Goal: Information Seeking & Learning: Find specific fact

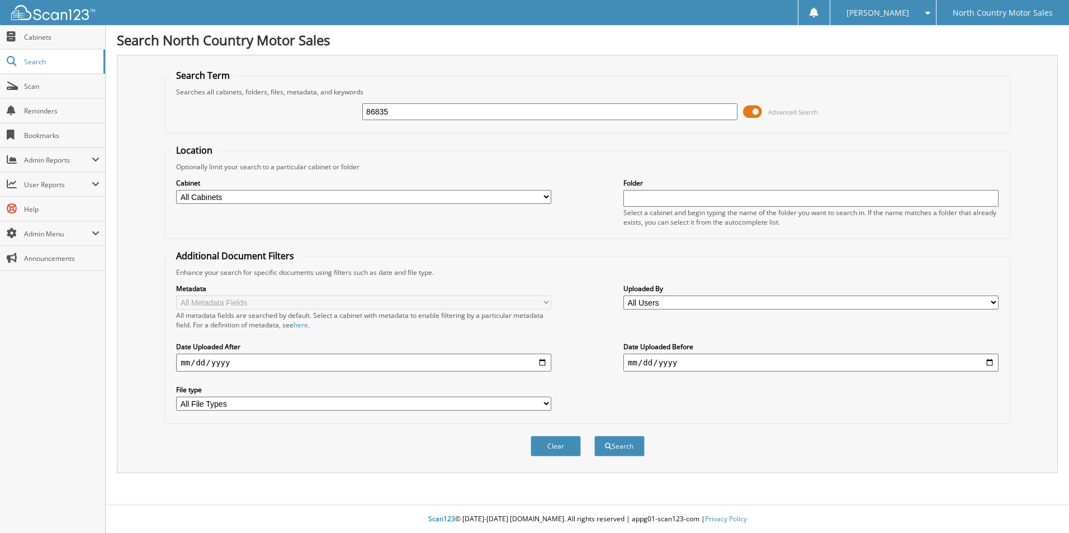
type input "86835"
click at [594, 436] on button "Search" at bounding box center [619, 446] width 50 height 21
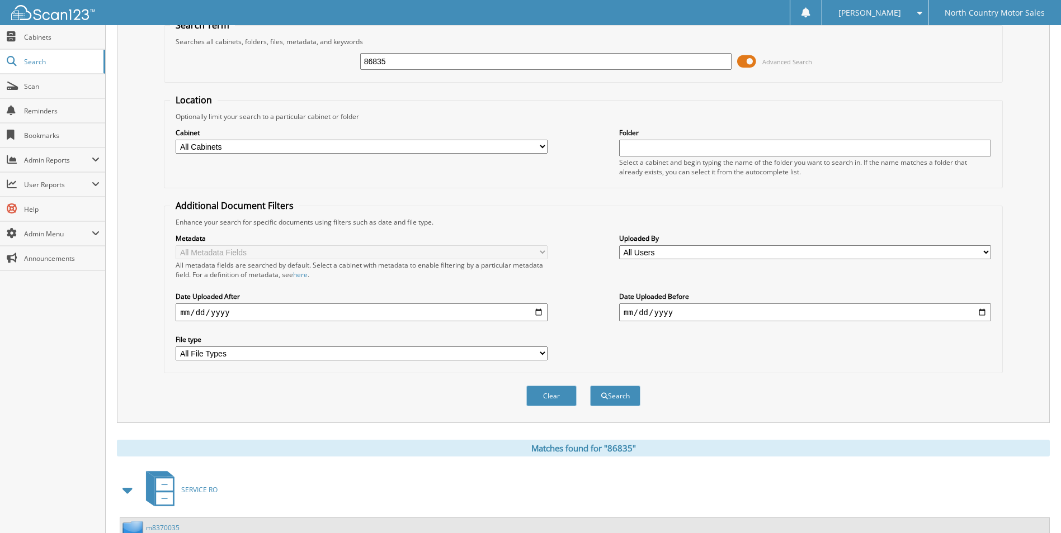
scroll to position [135, 0]
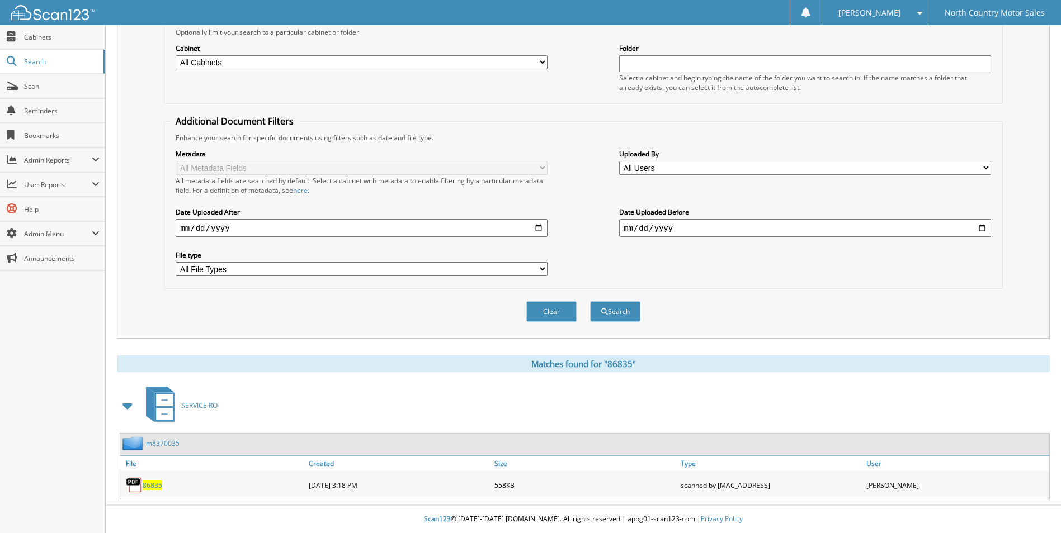
click at [153, 485] on span "86835" at bounding box center [153, 486] width 20 height 10
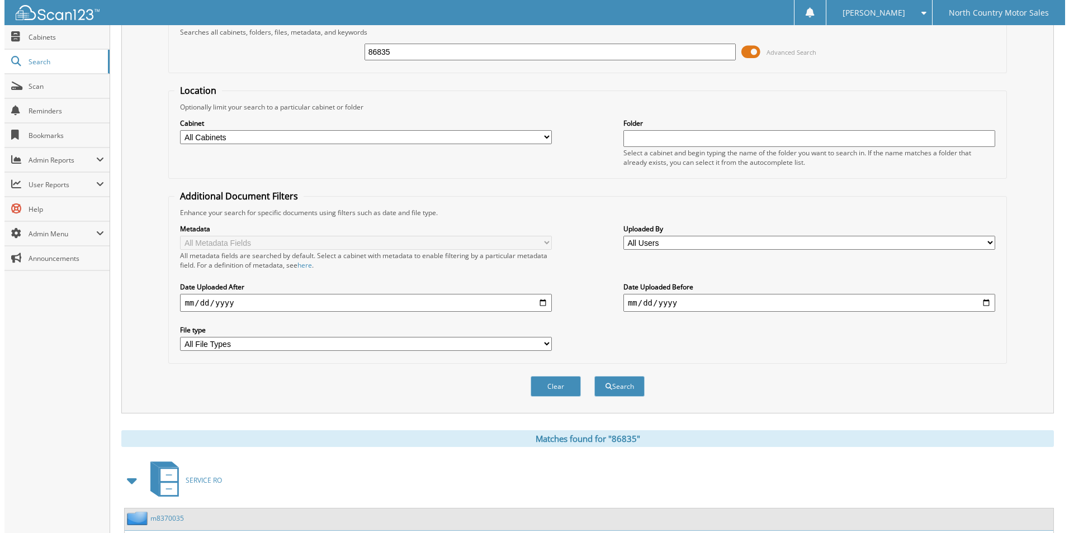
scroll to position [0, 0]
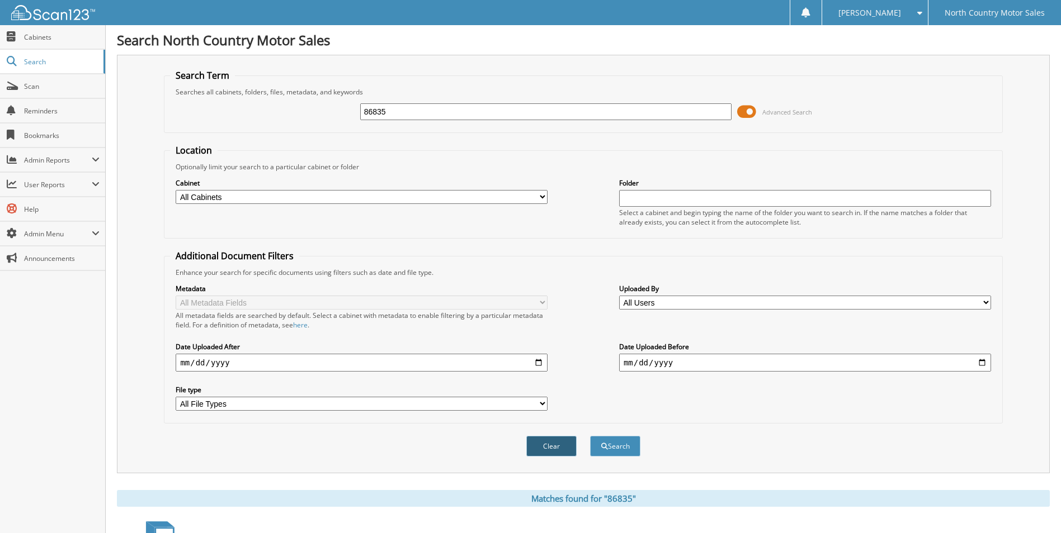
click at [547, 449] on button "Clear" at bounding box center [551, 446] width 50 height 21
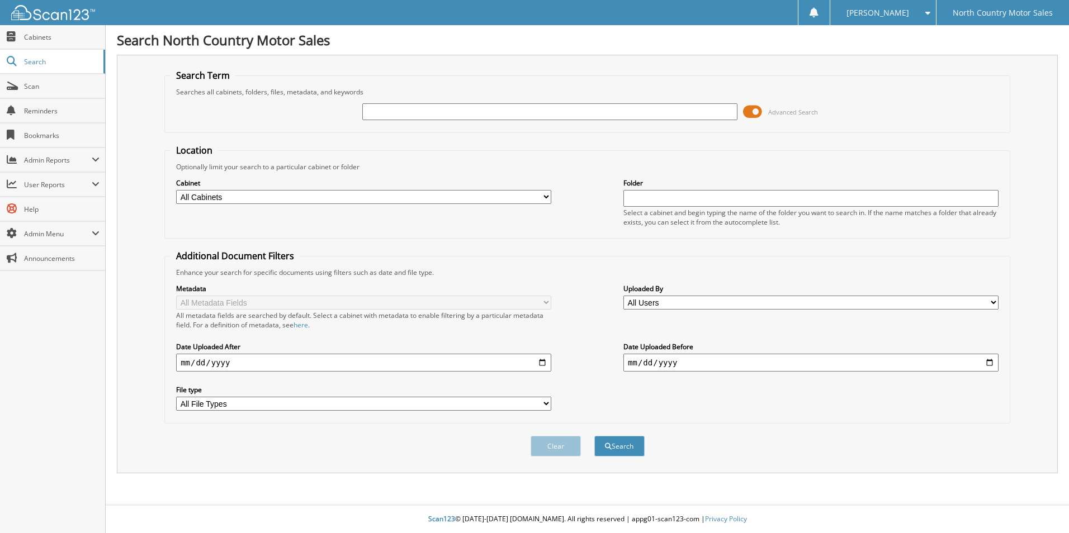
click at [391, 108] on input "text" at bounding box center [549, 111] width 375 height 17
type input "86674"
click at [594, 436] on button "Search" at bounding box center [619, 446] width 50 height 21
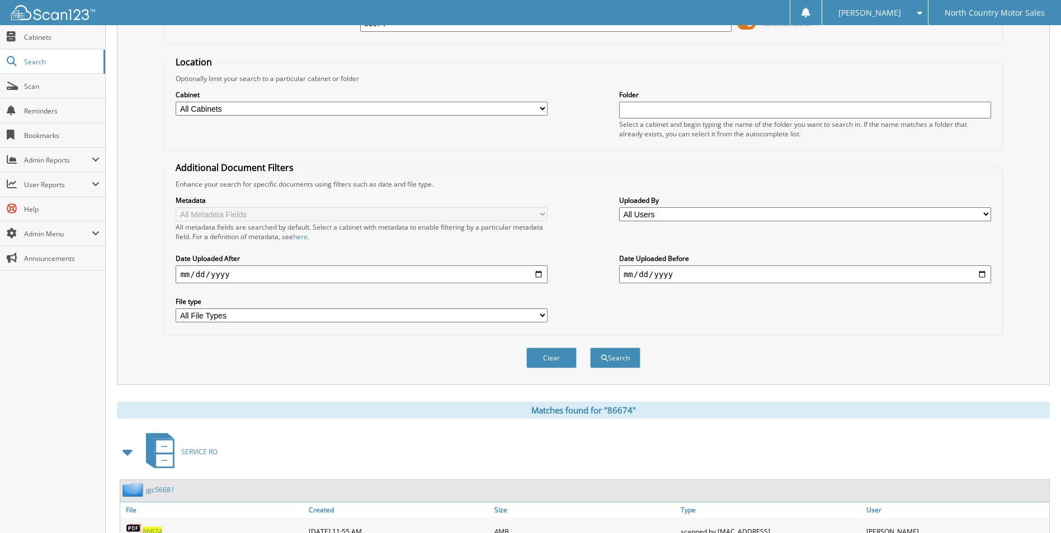
scroll to position [207, 0]
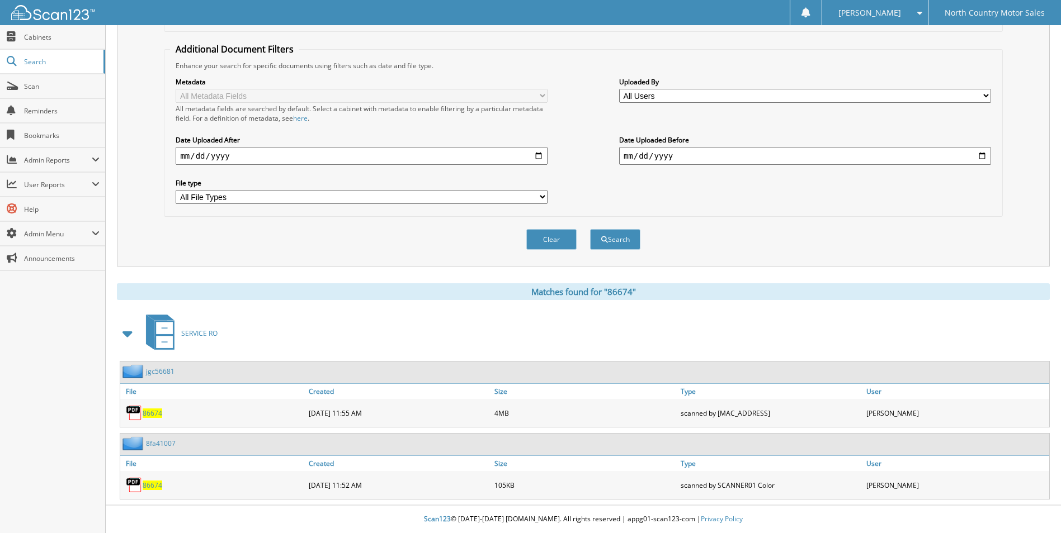
click at [155, 412] on span "86674" at bounding box center [153, 414] width 20 height 10
click at [551, 241] on button "Clear" at bounding box center [551, 239] width 50 height 21
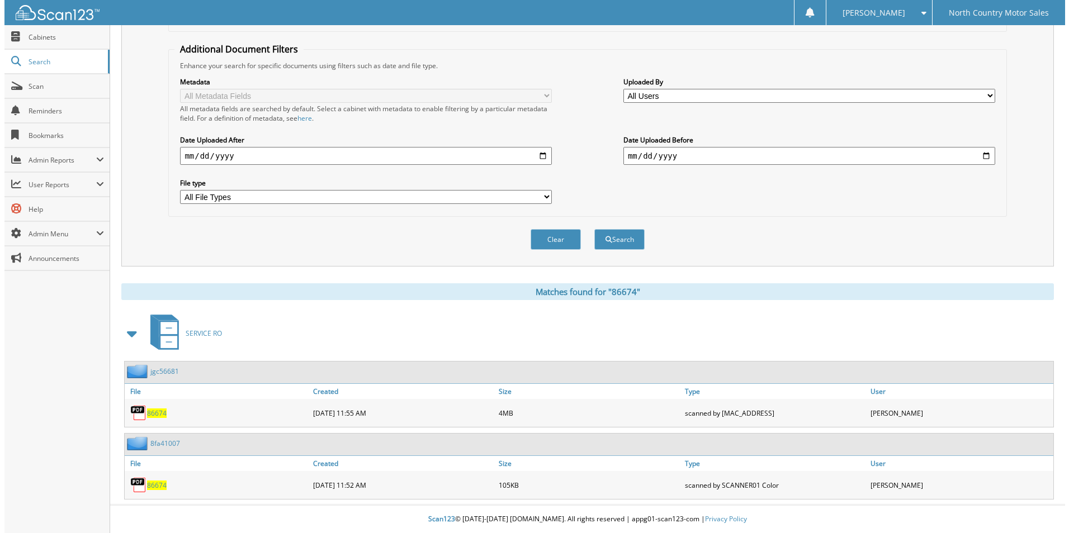
scroll to position [0, 0]
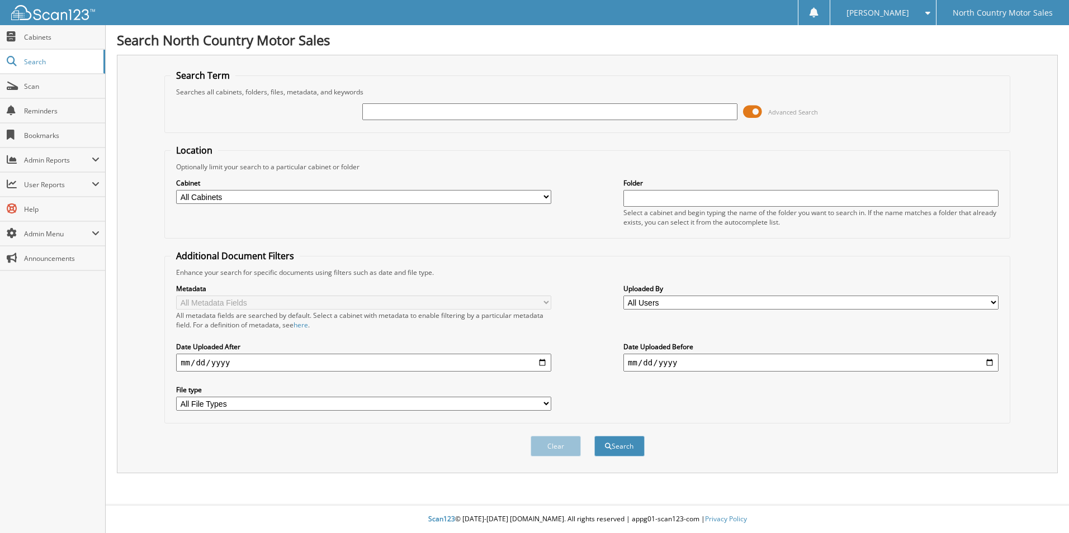
click at [423, 106] on input "text" at bounding box center [549, 111] width 375 height 17
type input "86009"
click at [594, 436] on button "Search" at bounding box center [619, 446] width 50 height 21
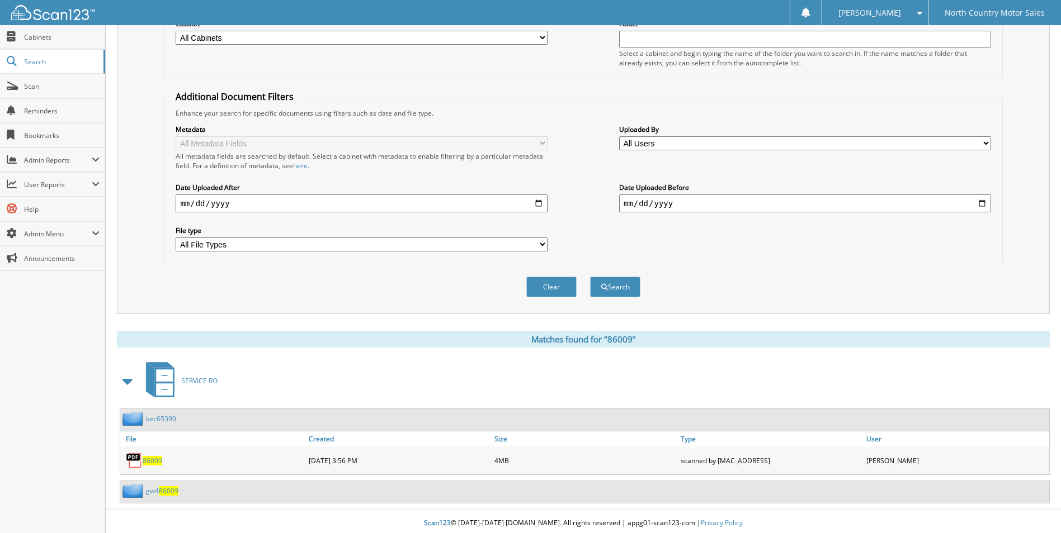
scroll to position [164, 0]
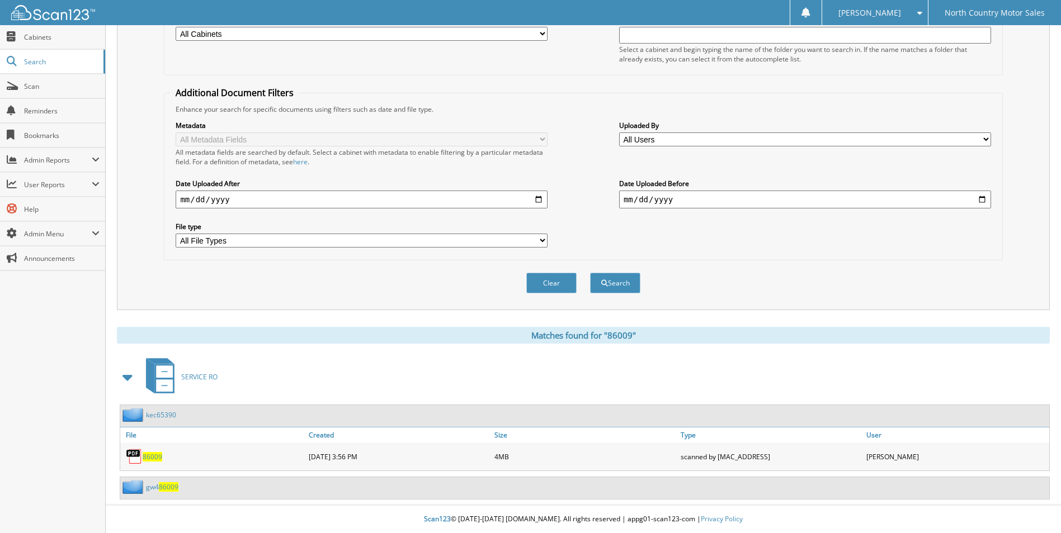
click at [154, 457] on span "86009" at bounding box center [153, 457] width 20 height 10
click at [566, 283] on button "Clear" at bounding box center [551, 283] width 50 height 21
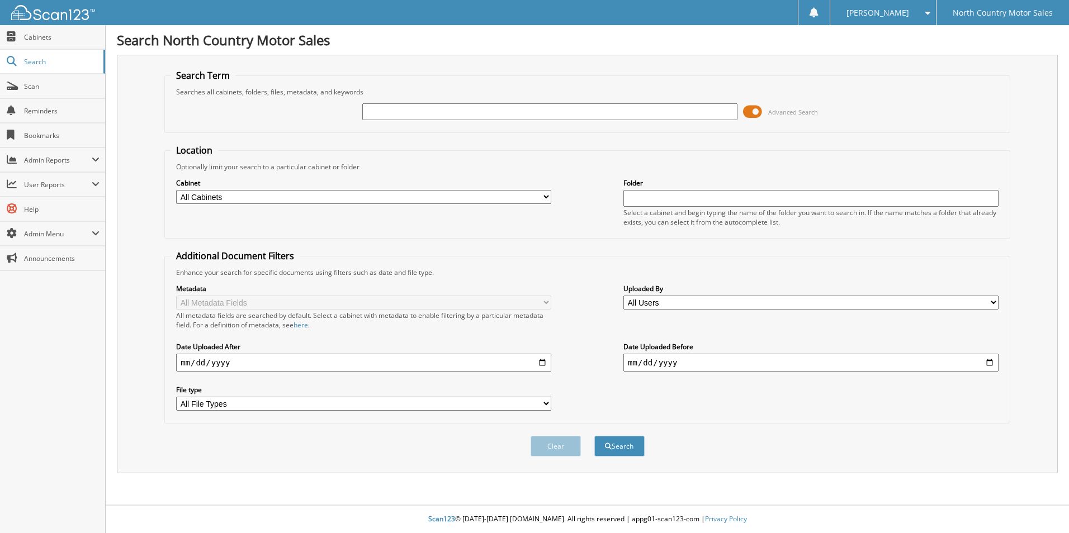
click at [437, 106] on input "text" at bounding box center [549, 111] width 375 height 17
type input "85905"
click at [594, 436] on button "Search" at bounding box center [619, 446] width 50 height 21
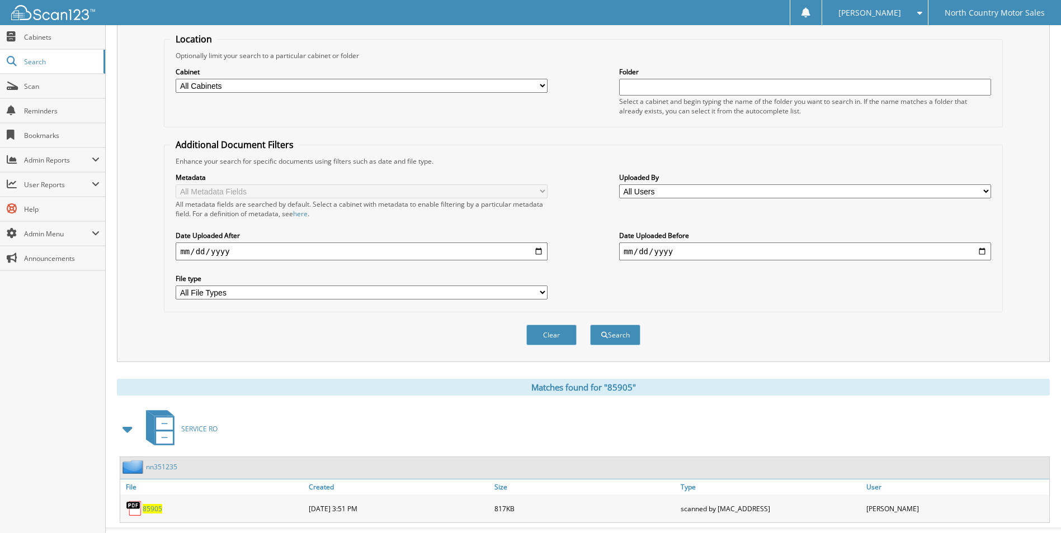
scroll to position [135, 0]
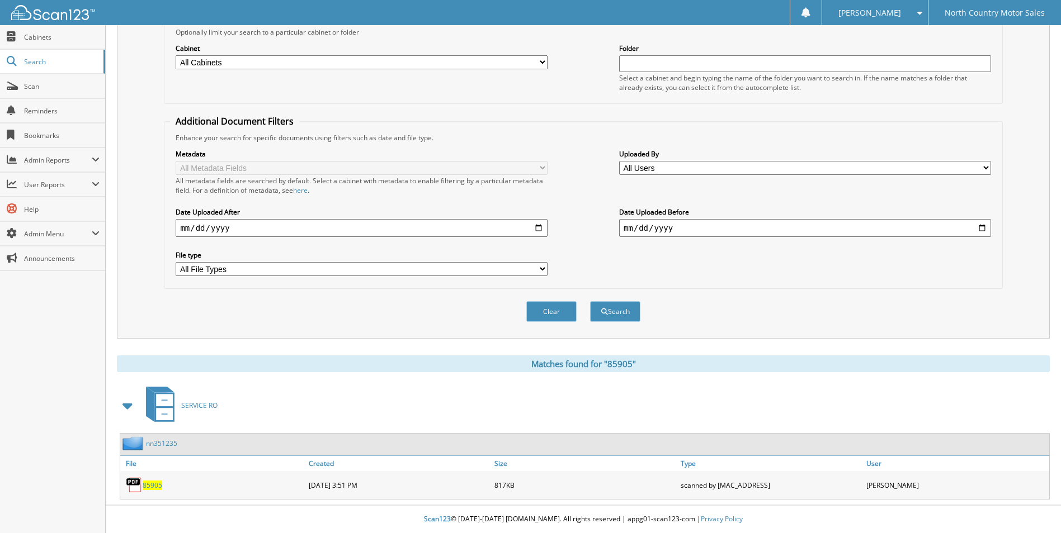
click at [153, 486] on span "85905" at bounding box center [153, 486] width 20 height 10
